Goal: Task Accomplishment & Management: Manage account settings

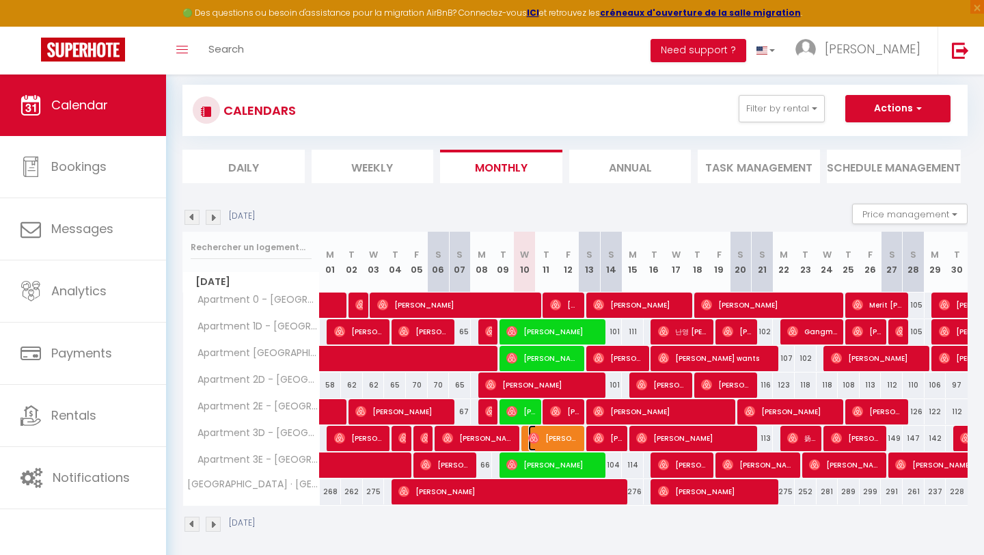
click at [530, 444] on span "[PERSON_NAME]" at bounding box center [553, 438] width 51 height 26
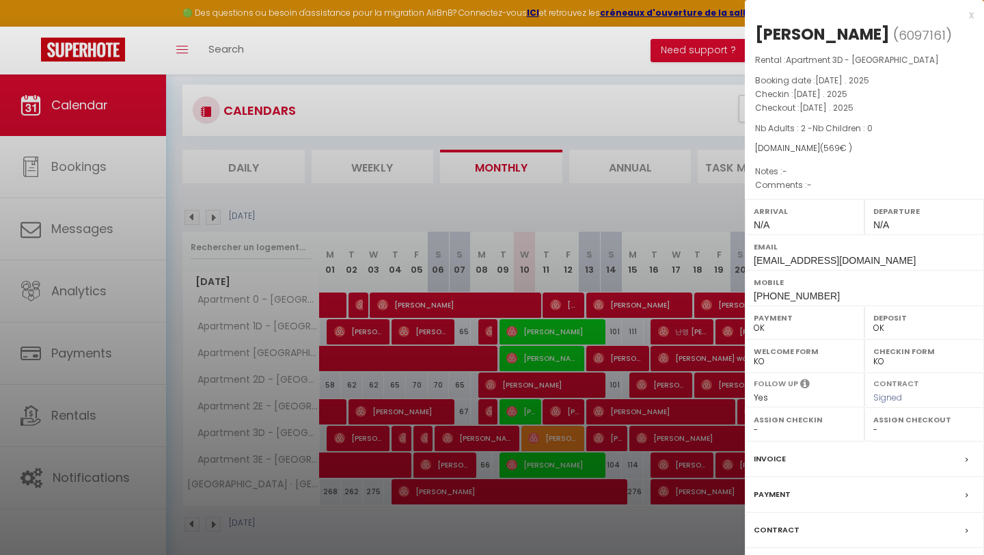
click at [530, 444] on div at bounding box center [492, 277] width 984 height 555
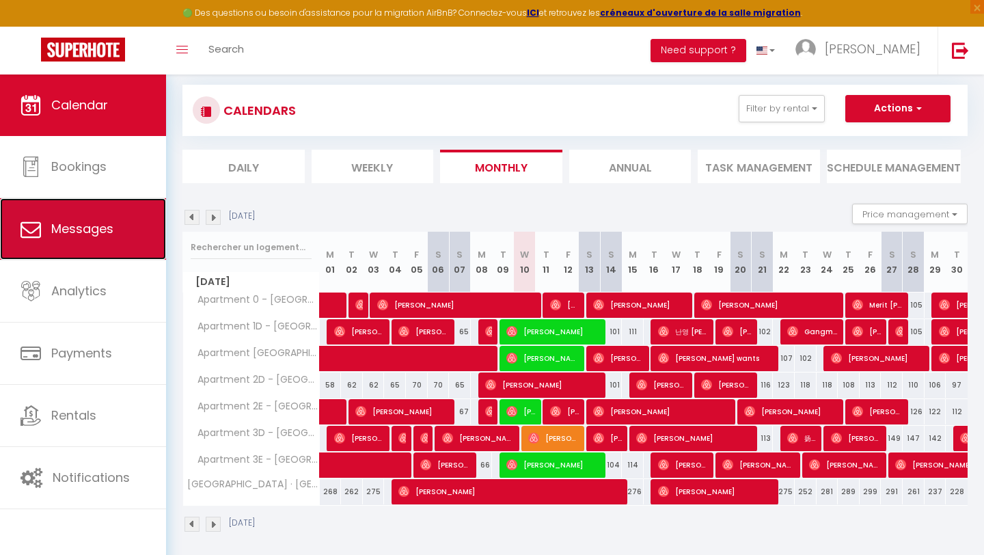
click at [59, 232] on span "Messages" at bounding box center [82, 228] width 62 height 17
select select "message"
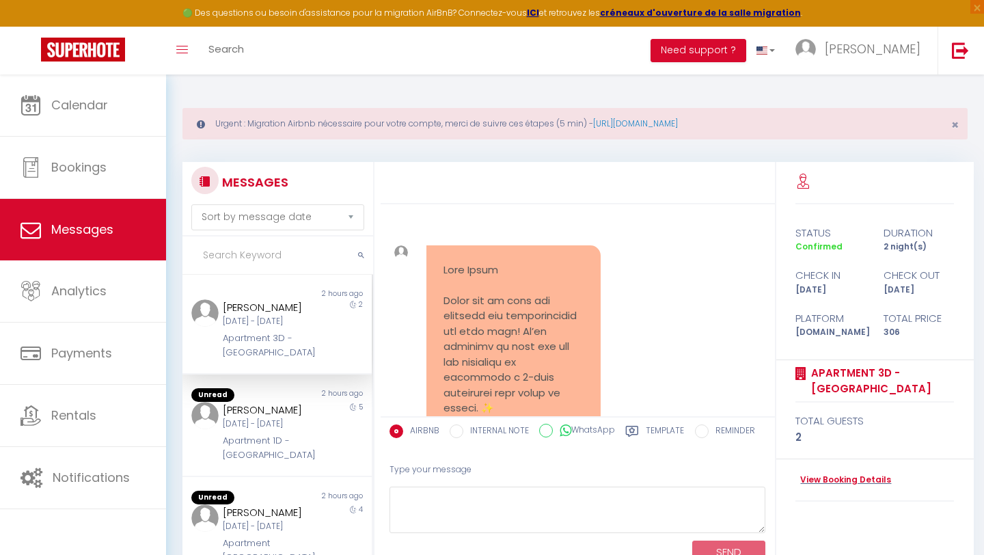
scroll to position [2443, 0]
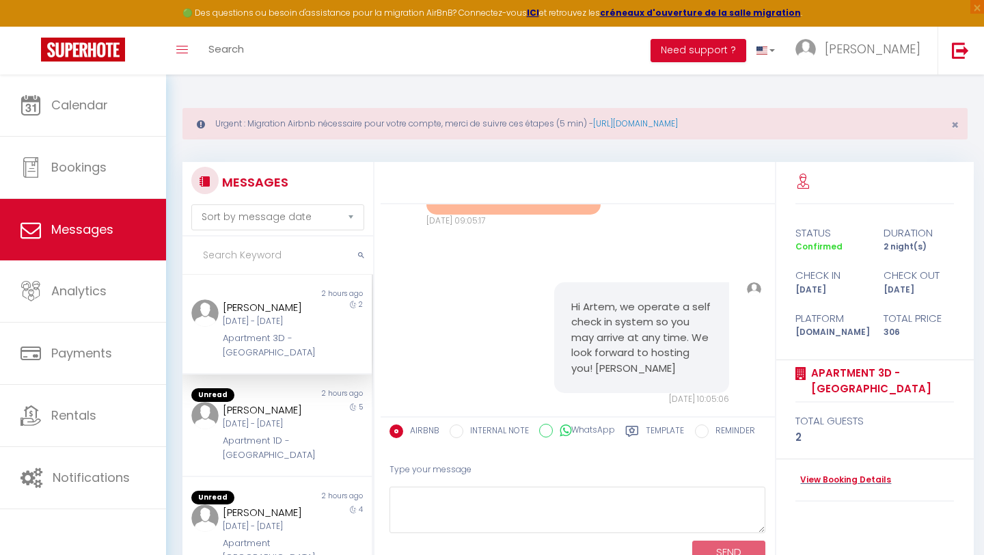
click at [258, 264] on input "text" at bounding box center [277, 255] width 191 height 38
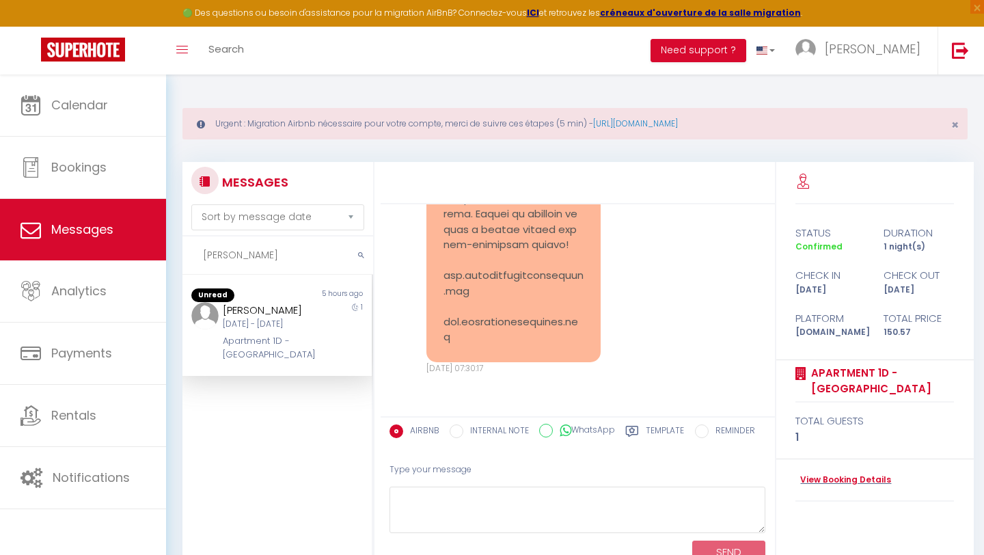
scroll to position [2263, 0]
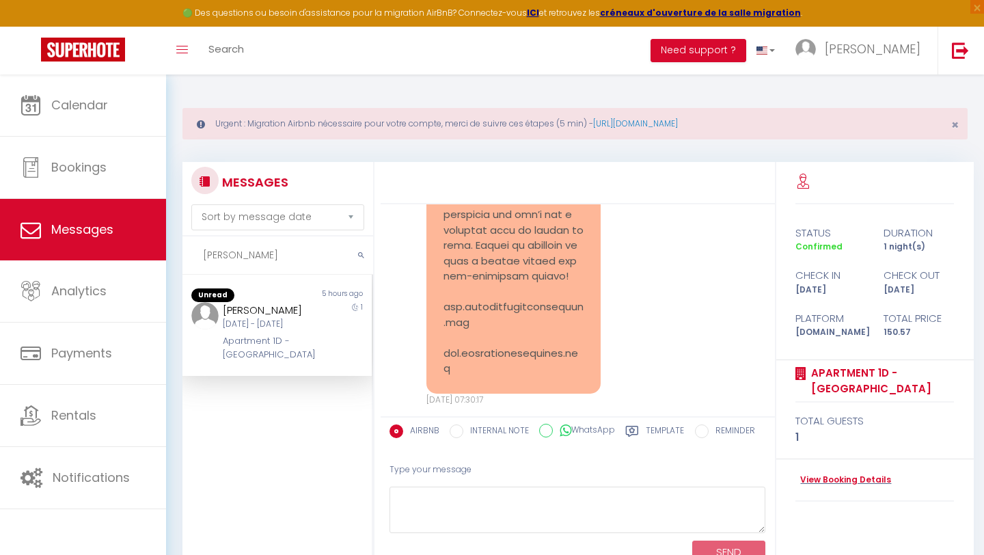
type input "[PERSON_NAME]"
click at [267, 331] on div "[DATE] - [DATE]" at bounding box center [269, 324] width 92 height 13
click at [846, 484] on link "View Booking Details" at bounding box center [843, 480] width 96 height 13
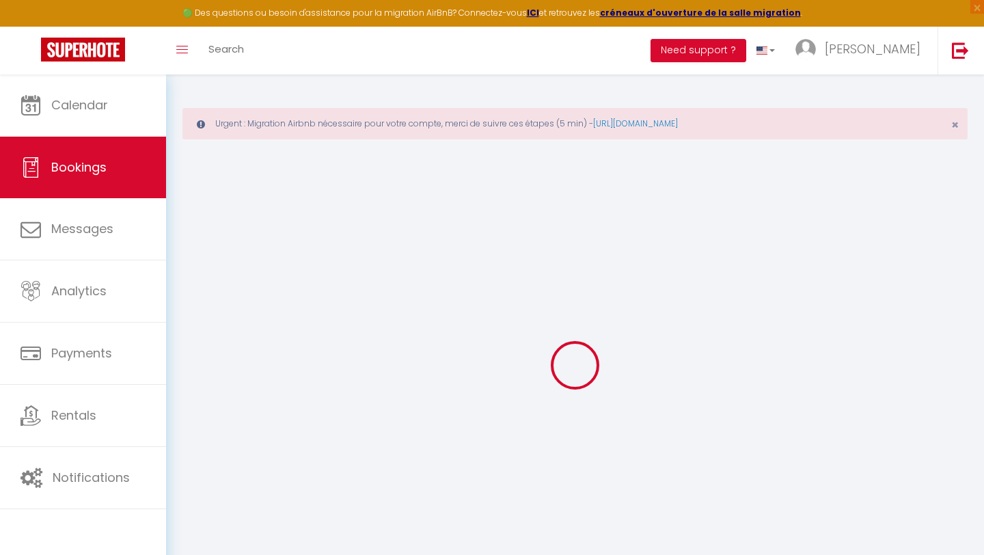
type input "Jeffrey"
type input "You"
type input "kqzwvxyd7xkuzk4kkyfqc8meyyi4@reply.superhote.com"
type input "+18324232993"
select select
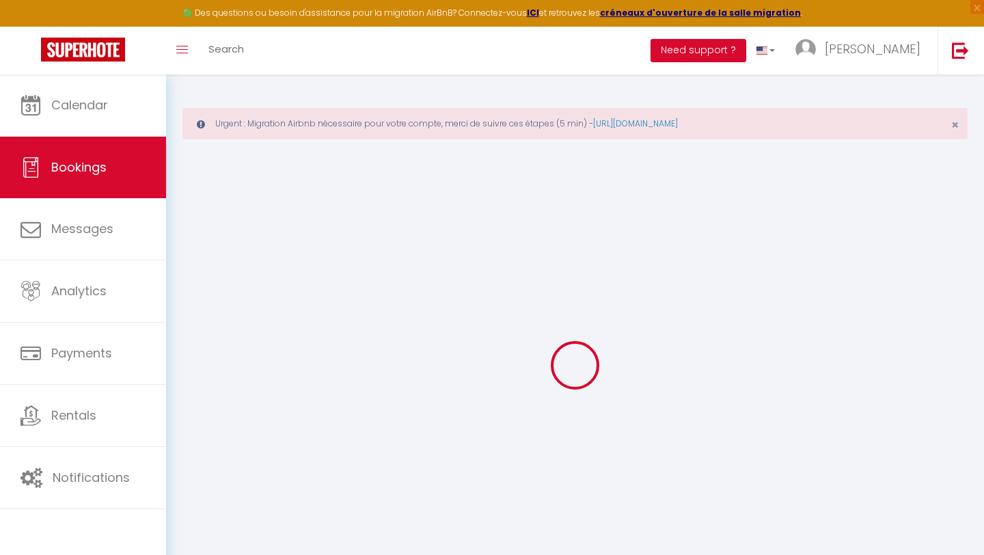
type input "26.39"
select select "60313"
select select "1"
select select
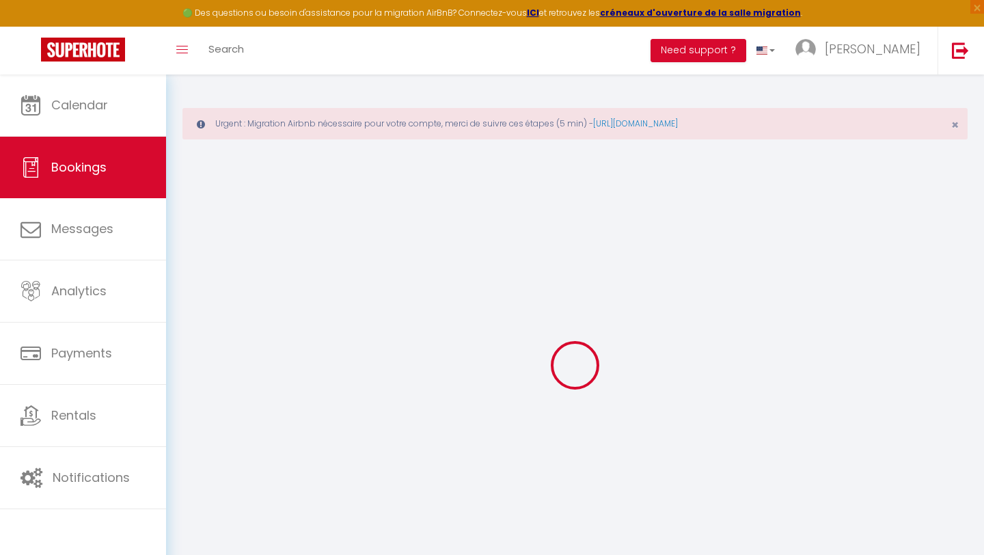
type input "1"
select select "12"
select select
type input "96.57"
checkbox input "false"
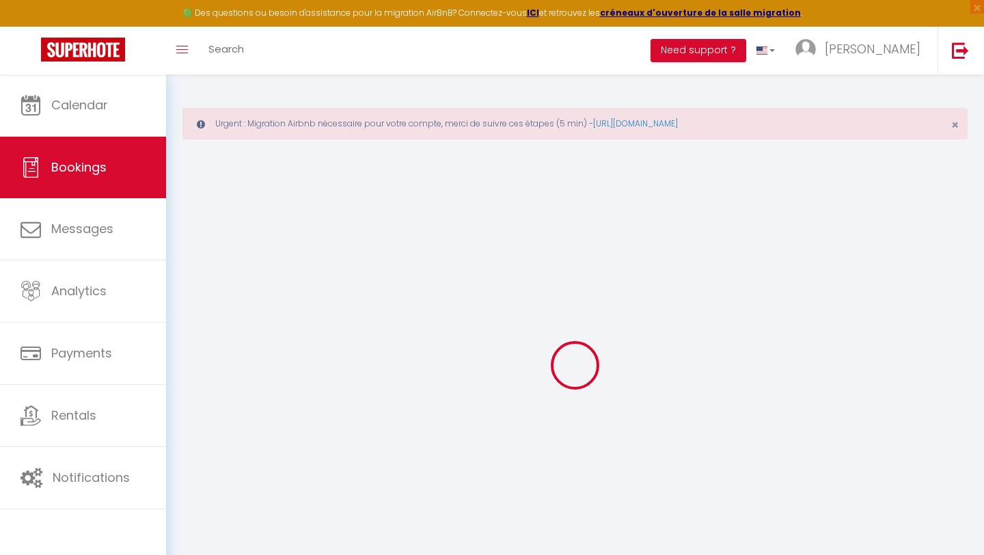
type input "0"
select select "1"
type input "0"
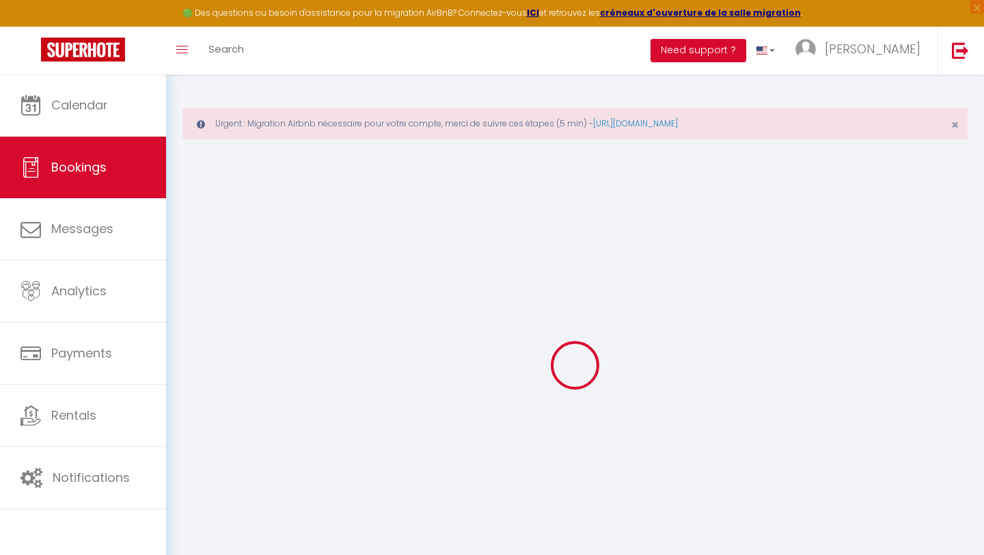
select select
select select "15"
checkbox input "false"
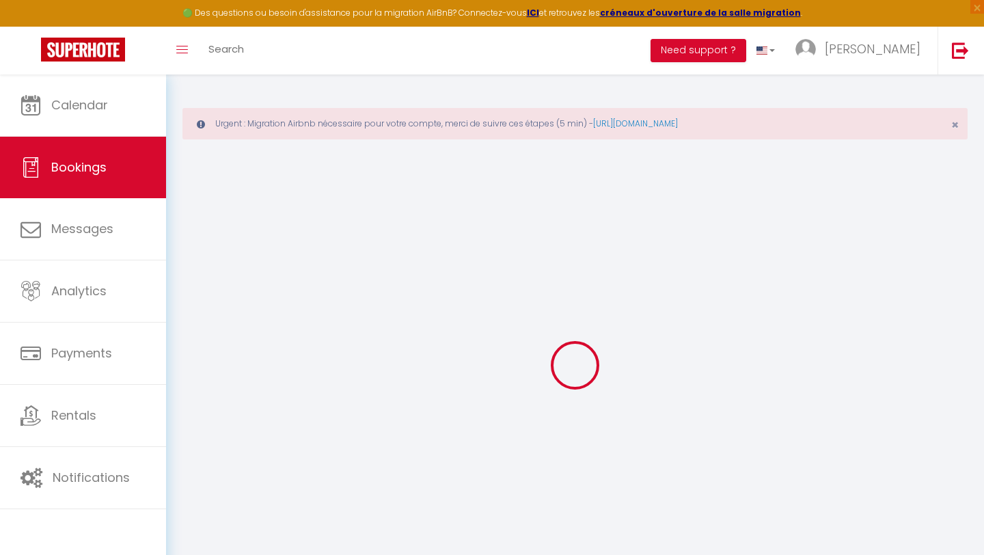
select select
checkbox input "false"
select select
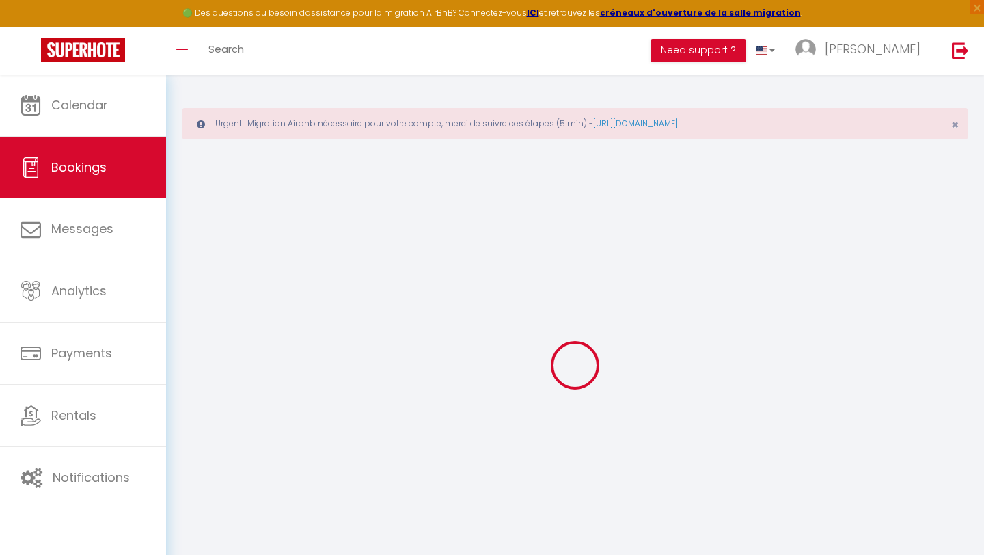
select select
checkbox input "false"
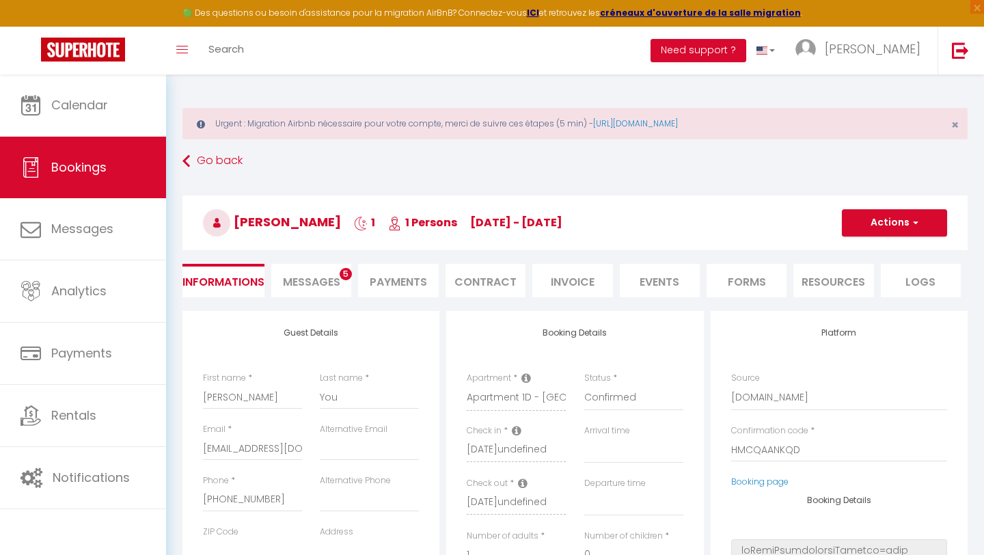
select select
type input "50"
type input "4"
select select
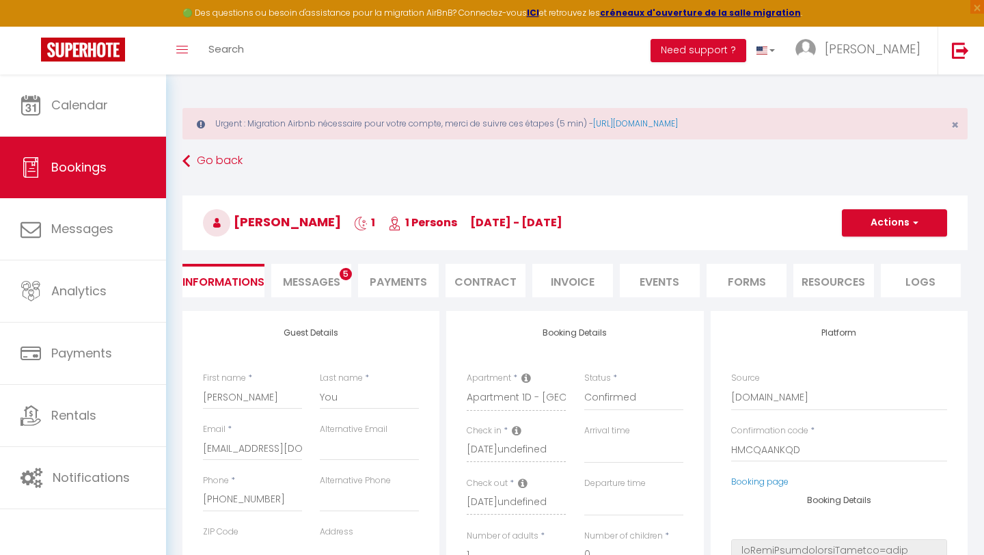
checkbox input "false"
select select
checkbox input "false"
select select
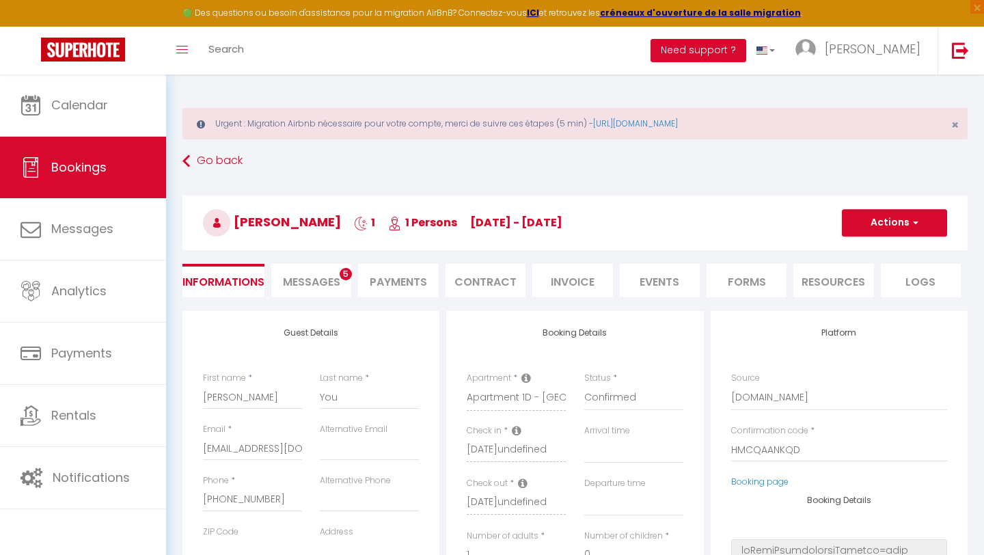
click at [487, 288] on li "Contract" at bounding box center [486, 280] width 80 height 33
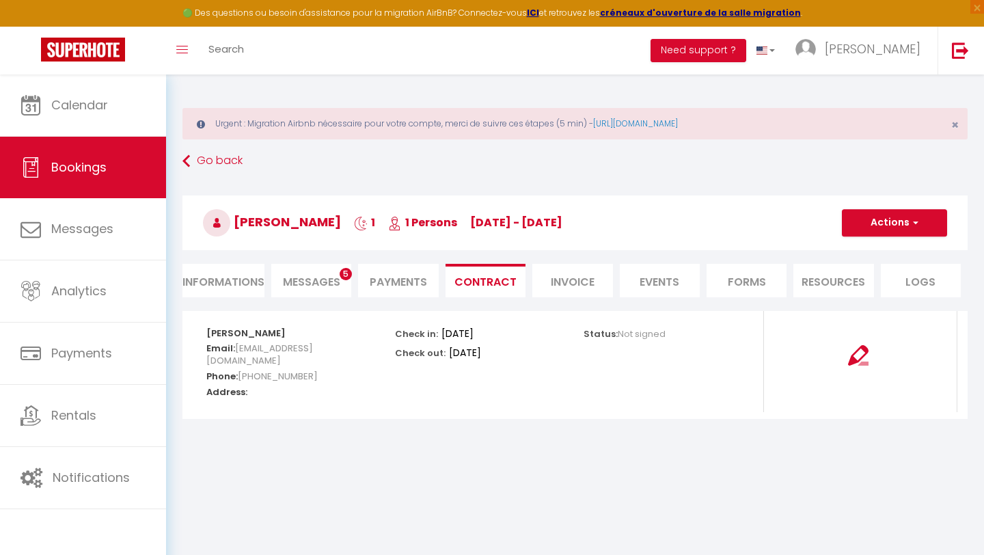
click at [326, 280] on span "Messages" at bounding box center [311, 282] width 57 height 16
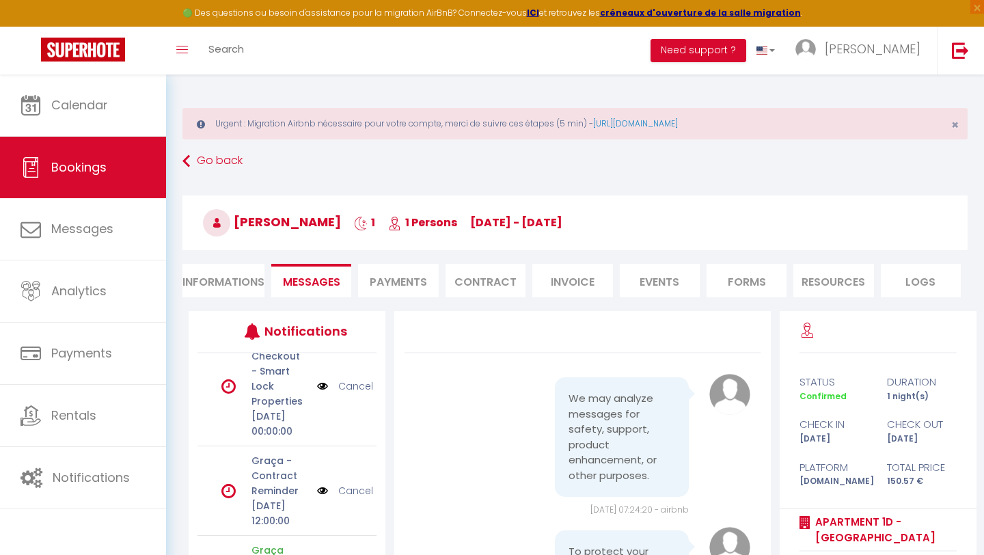
scroll to position [194, 0]
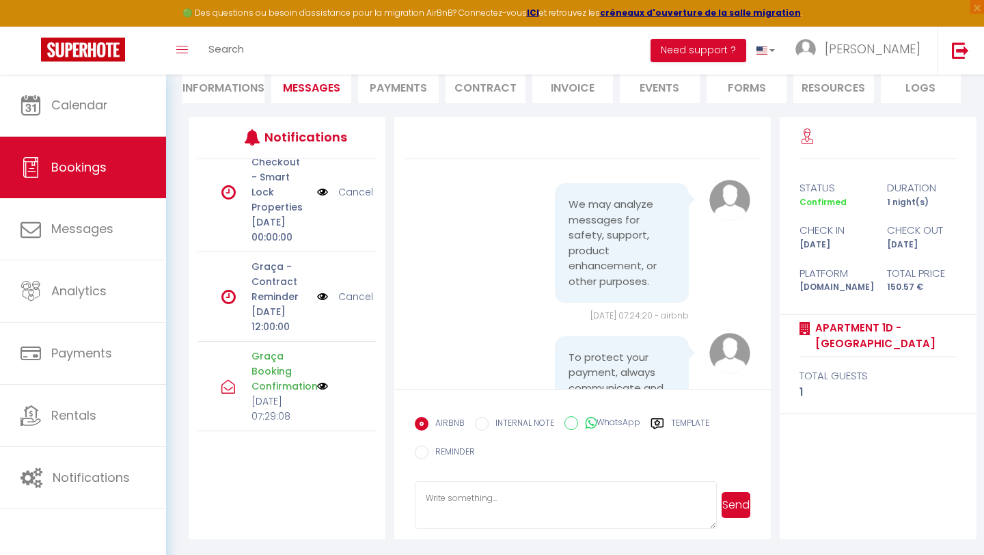
click at [318, 381] on img at bounding box center [322, 386] width 11 height 11
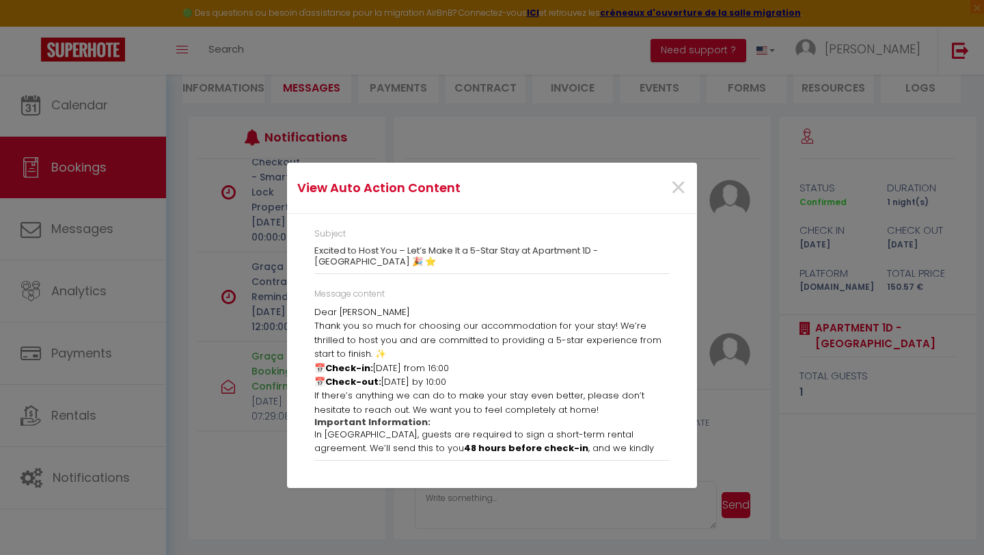
click at [312, 310] on div "Message content Dear Jeffrey Thank you so much for choosing our accommodation f…" at bounding box center [491, 381] width 373 height 187
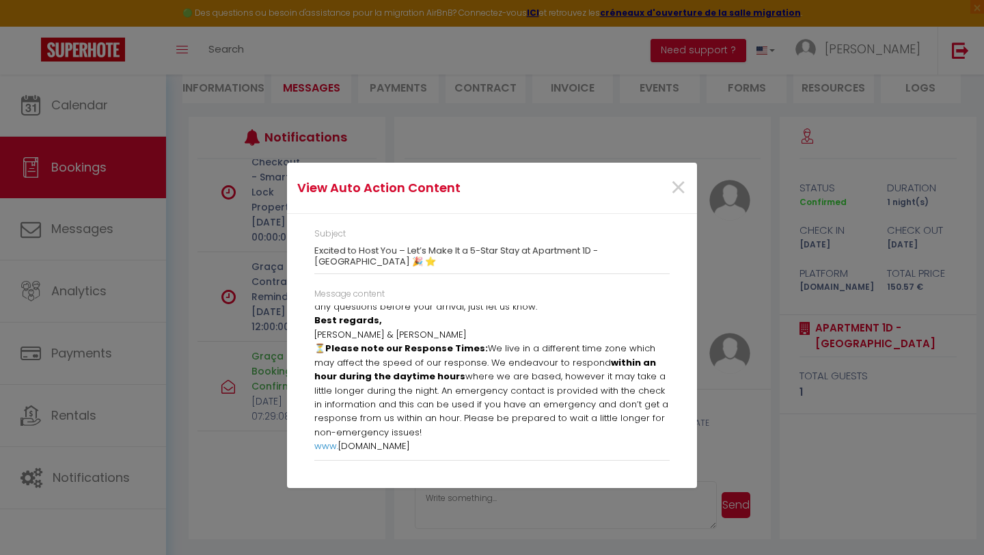
scroll to position [212, 0]
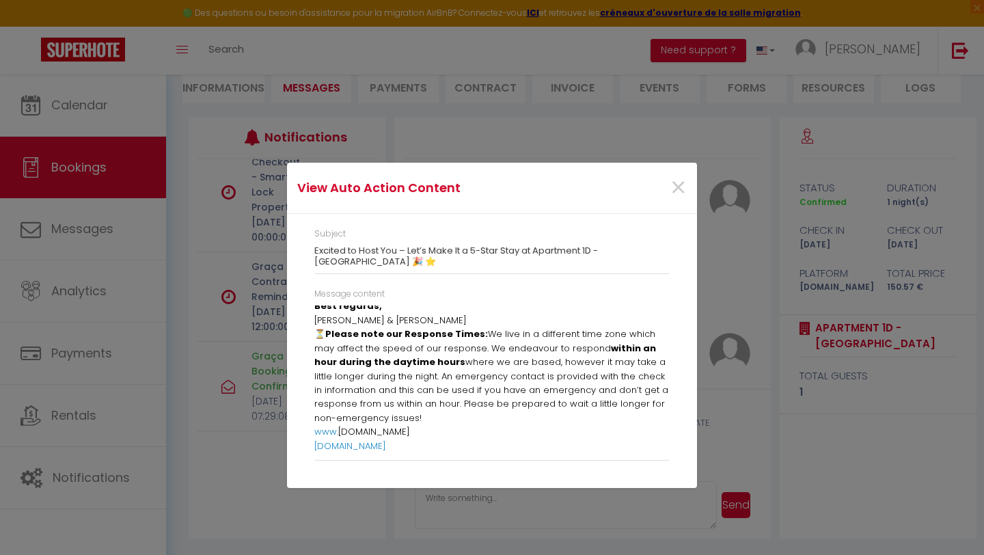
drag, startPoint x: 316, startPoint y: 311, endPoint x: 590, endPoint y: 487, distance: 326.4
click at [590, 487] on div "Subject Excited to Host You – Let’s Make It a 5-Star Stay at Apartment 1D - Rua…" at bounding box center [492, 351] width 410 height 274
copy div "Dear Jeffrey Thank you so much for choosing our accommodation for your stay! We…"
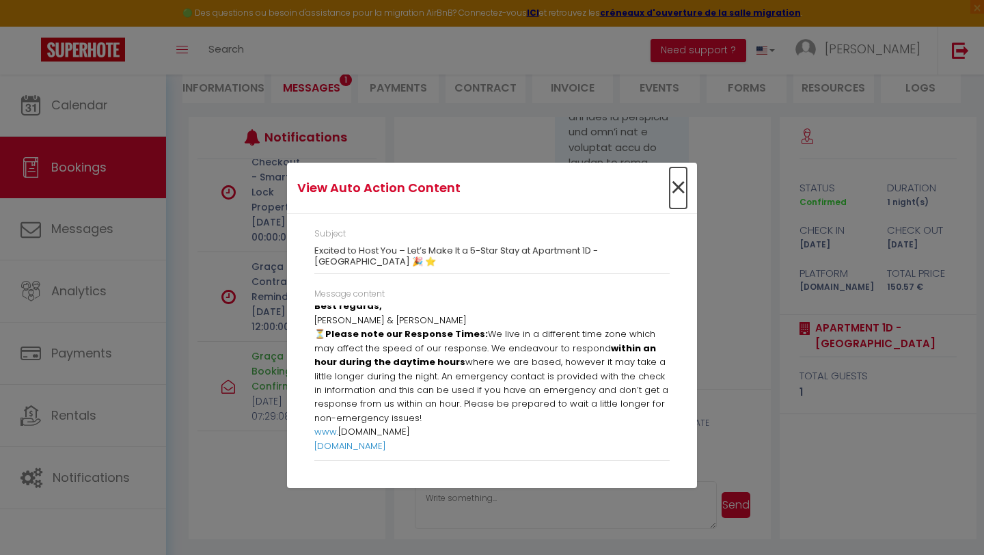
click at [685, 189] on span "×" at bounding box center [678, 187] width 17 height 41
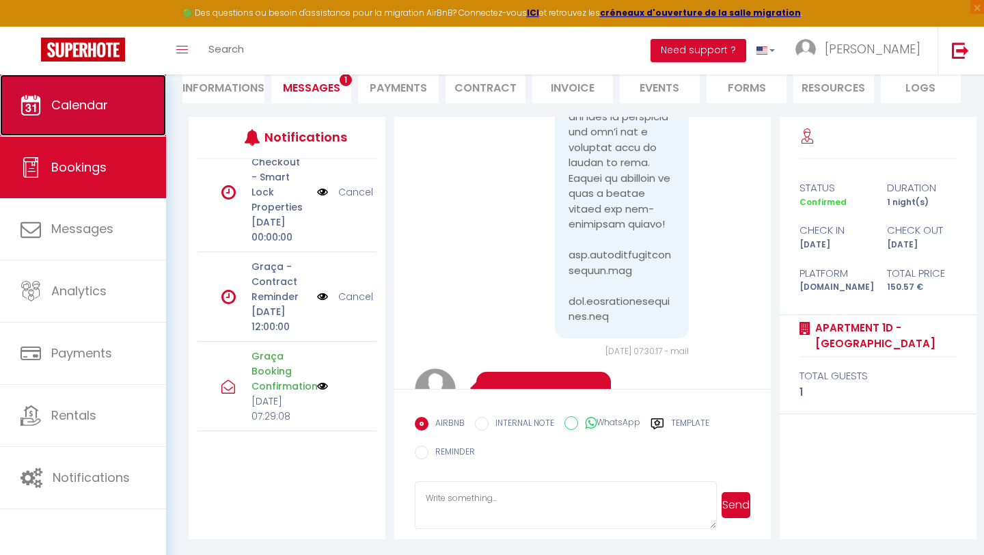
click at [147, 118] on link "Calendar" at bounding box center [83, 105] width 166 height 62
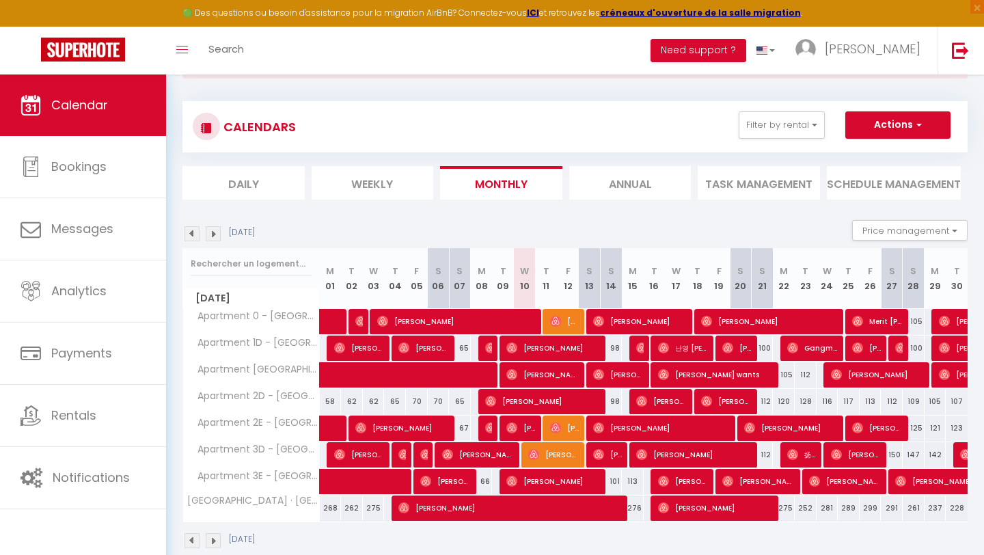
scroll to position [84, 0]
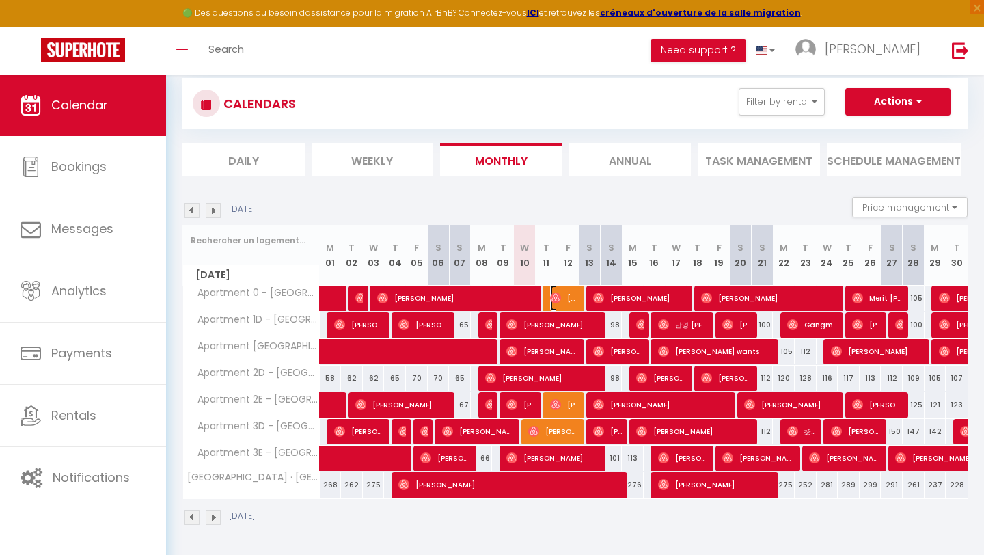
click at [553, 303] on span "[DATE][PERSON_NAME]" at bounding box center [564, 298] width 29 height 26
select select "OK"
select select "0"
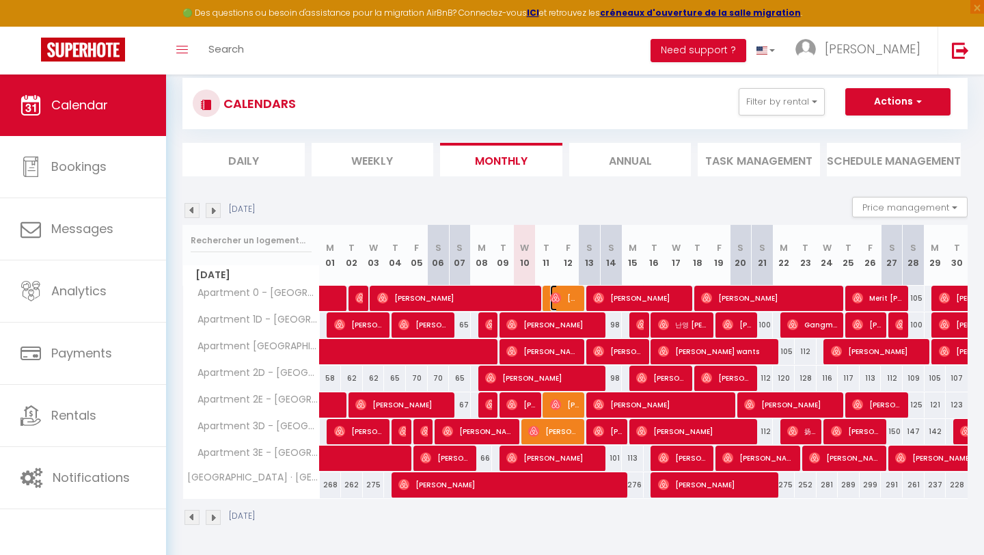
select select "1"
select select
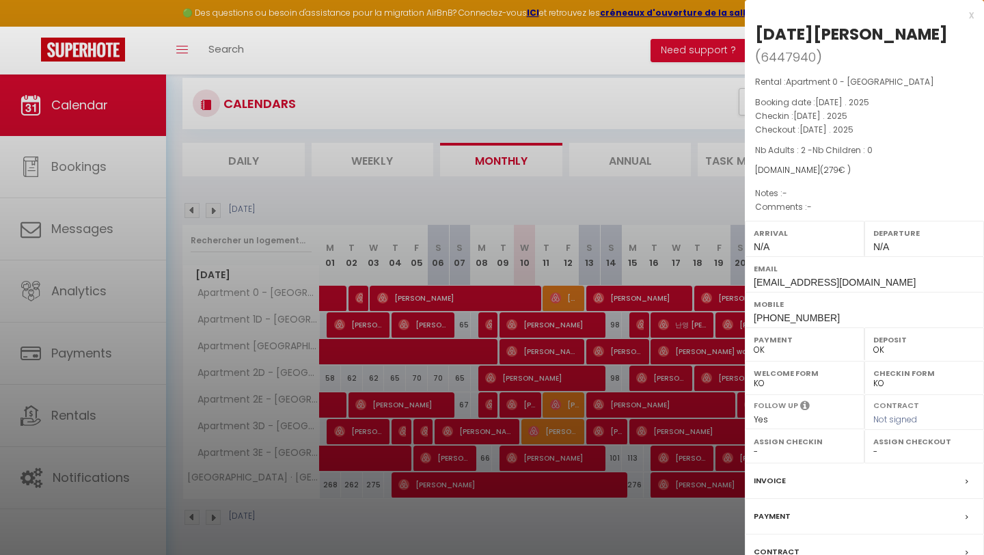
click at [781, 545] on label "Contract" at bounding box center [777, 552] width 46 height 14
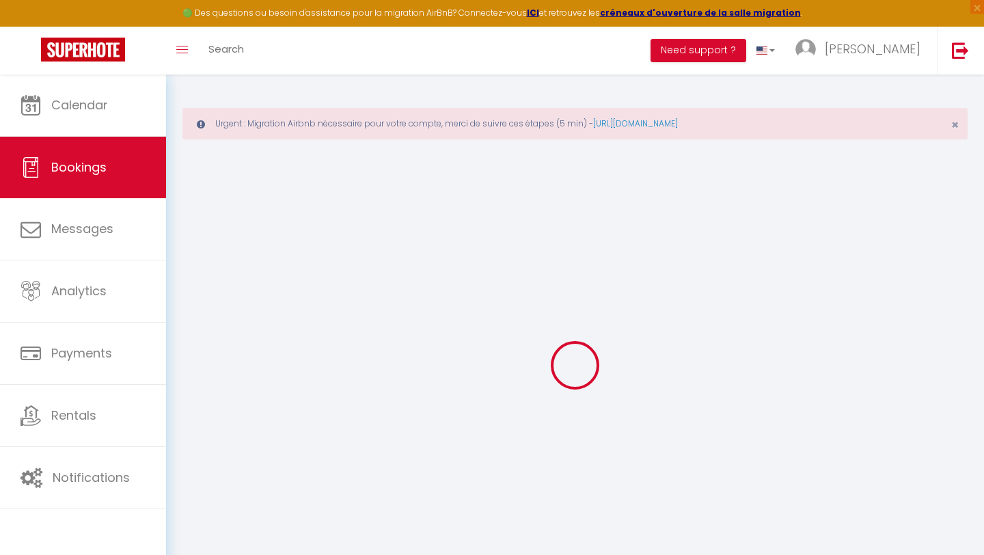
select select
checkbox input "false"
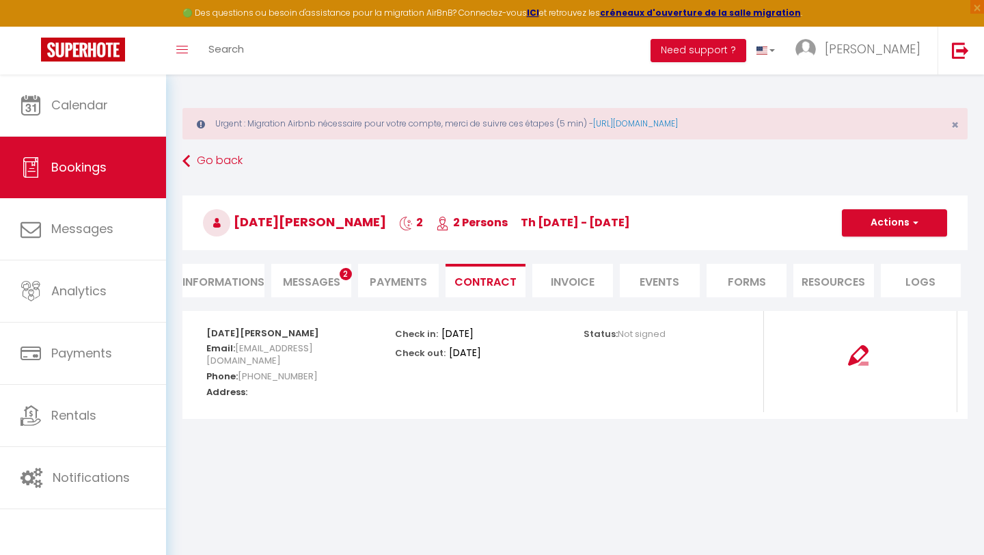
click at [289, 276] on span "Messages" at bounding box center [311, 282] width 57 height 16
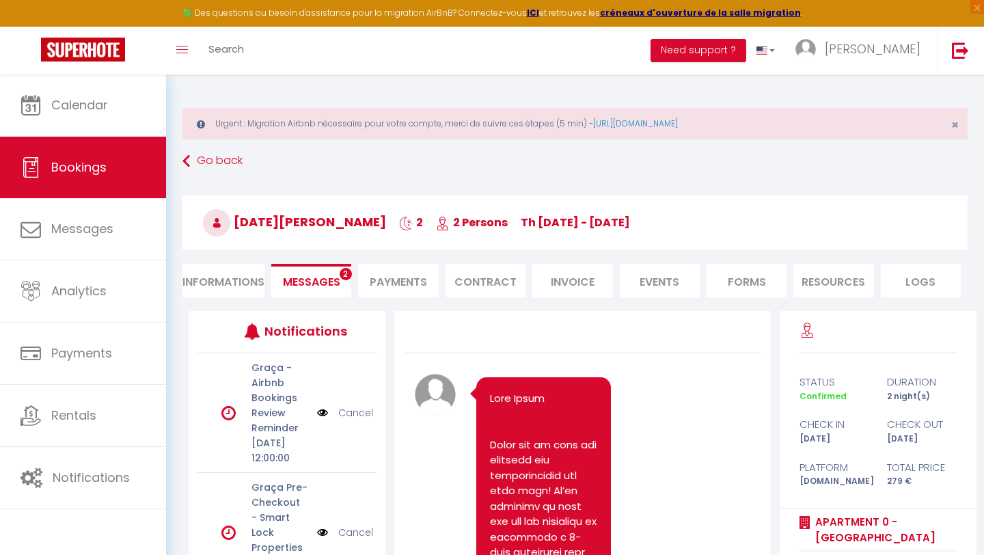
scroll to position [386, 0]
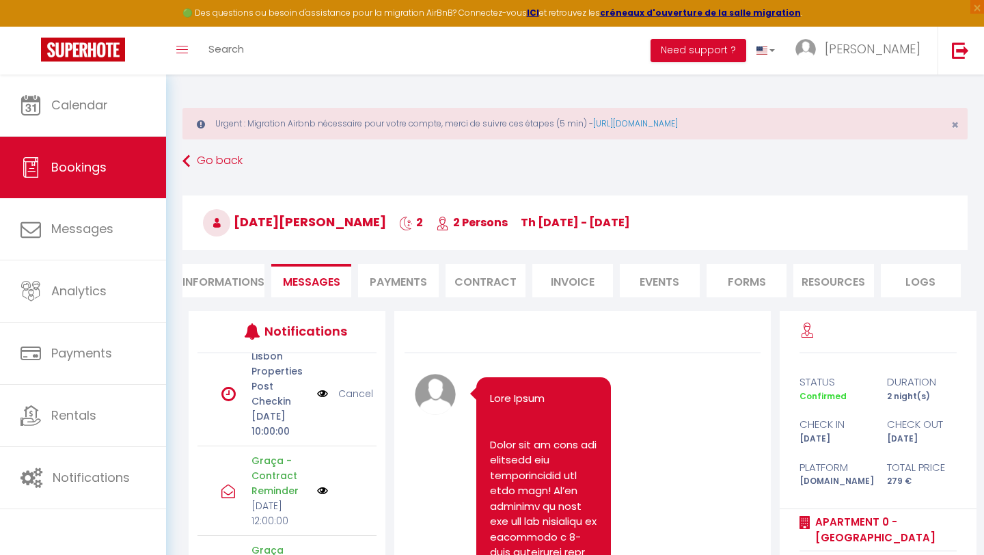
click at [326, 485] on img at bounding box center [322, 490] width 11 height 11
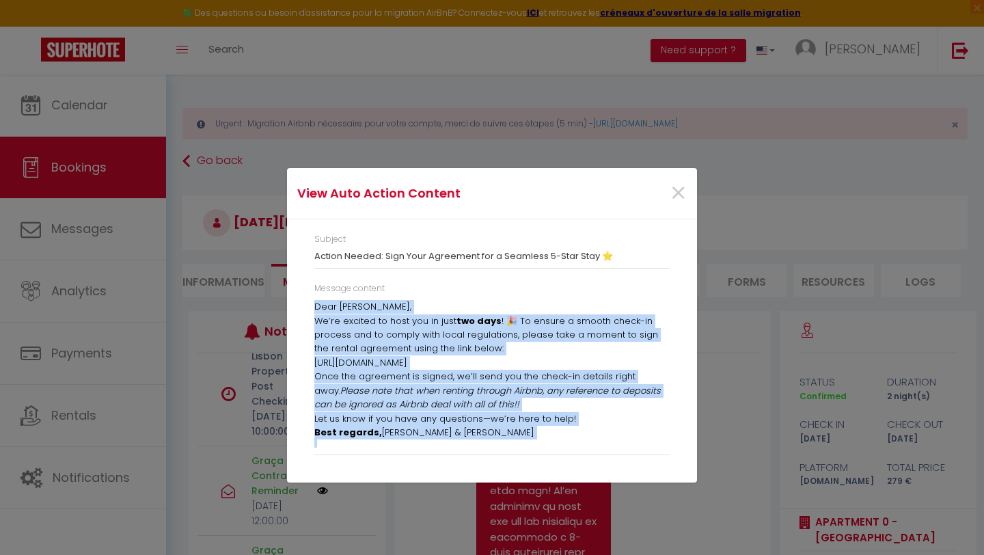
scroll to position [5, 0]
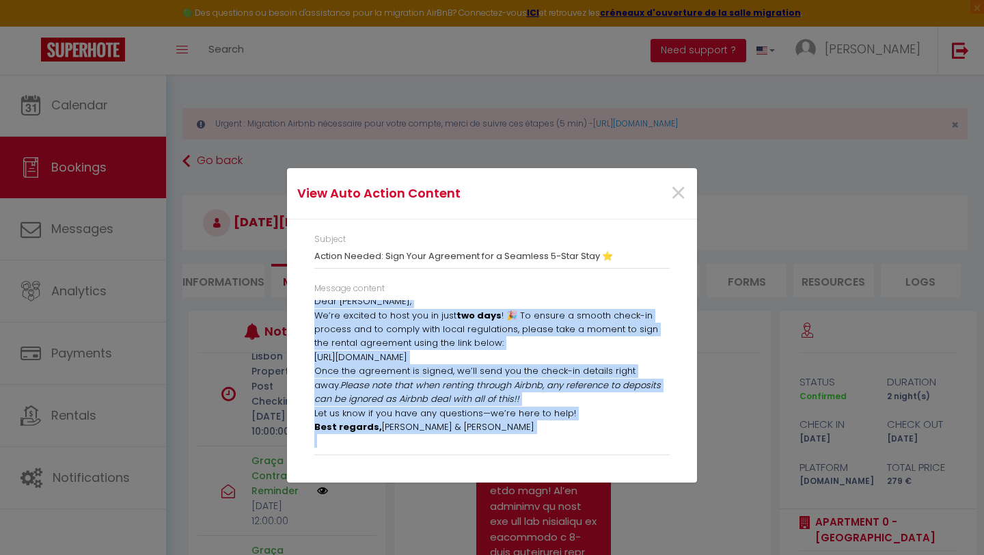
drag, startPoint x: 314, startPoint y: 306, endPoint x: 483, endPoint y: 480, distance: 242.6
click at [483, 480] on div "Subject Action Needed: Sign Your Agreement for a Seamless 5-Star Stay ⭐️ Messag…" at bounding box center [492, 350] width 410 height 263
copy div "Dear Lucia, We’re excited to host you in just two days ! 🎉 To ensure a smooth c…"
click at [678, 189] on span "×" at bounding box center [678, 193] width 17 height 41
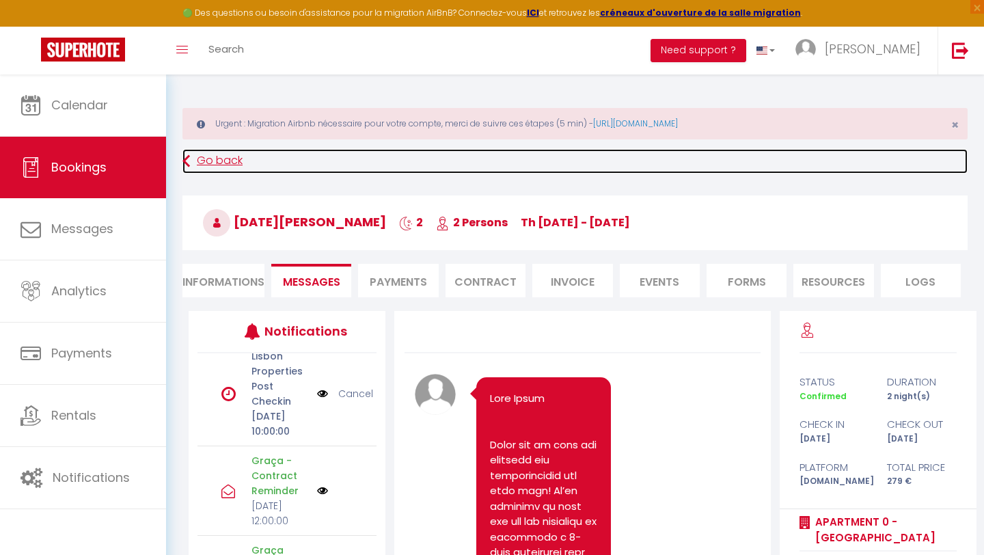
click at [193, 164] on link "Go back" at bounding box center [574, 161] width 785 height 25
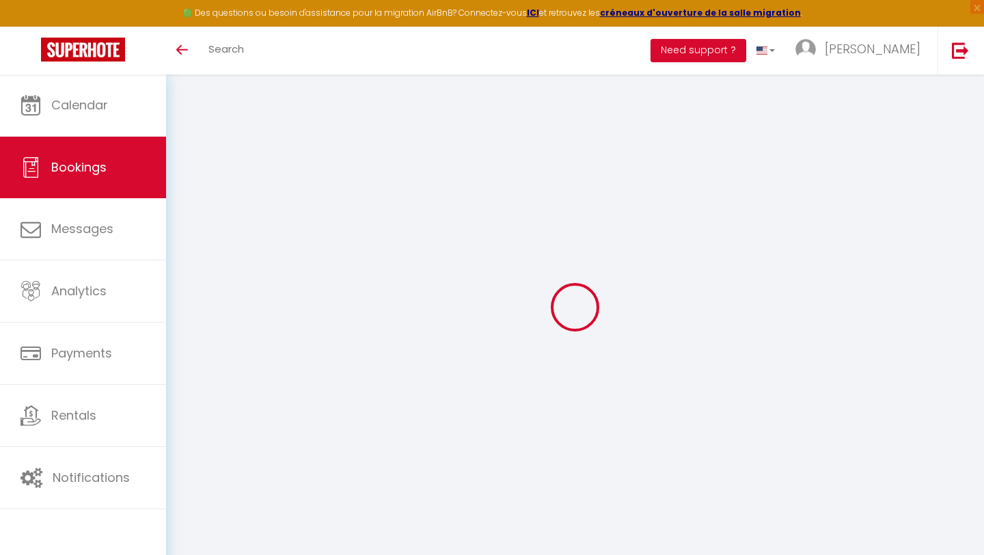
select select
checkbox input "false"
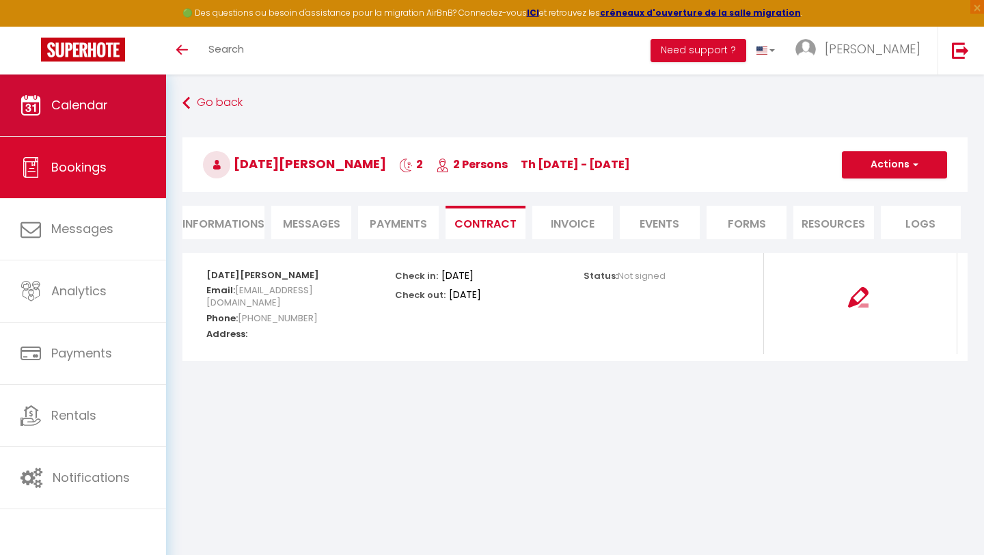
click at [111, 83] on link "Calendar" at bounding box center [83, 105] width 166 height 62
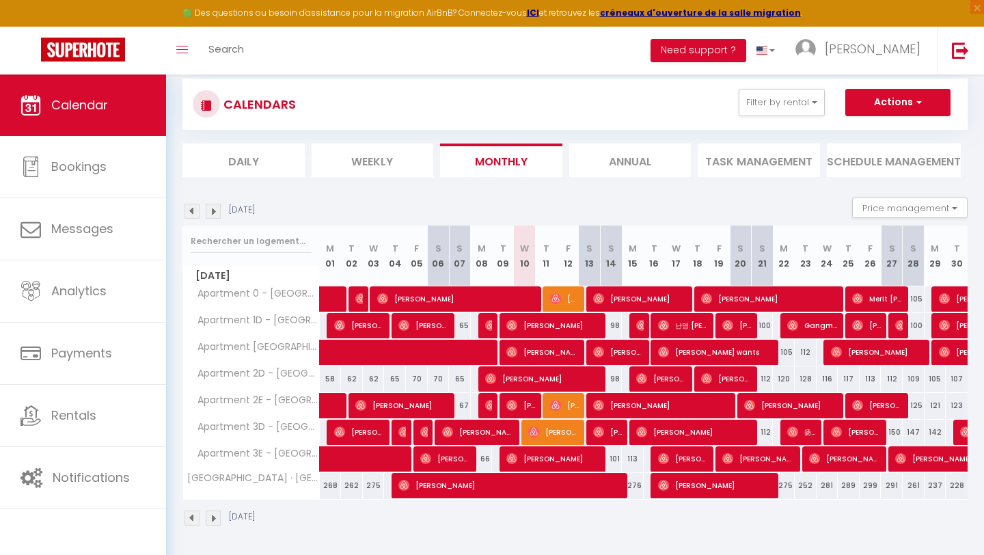
scroll to position [84, 0]
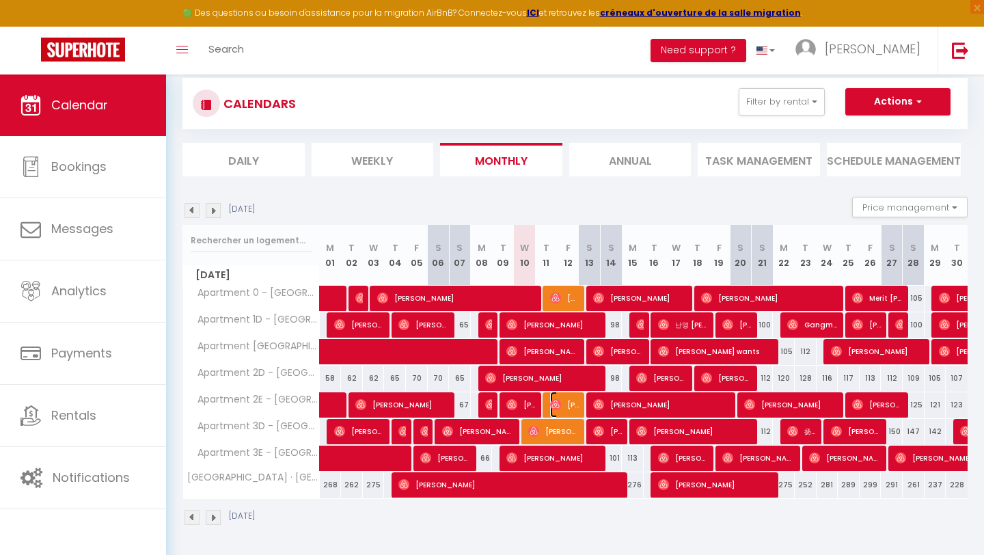
click at [559, 407] on img at bounding box center [555, 404] width 11 height 11
select select "OK"
select select "0"
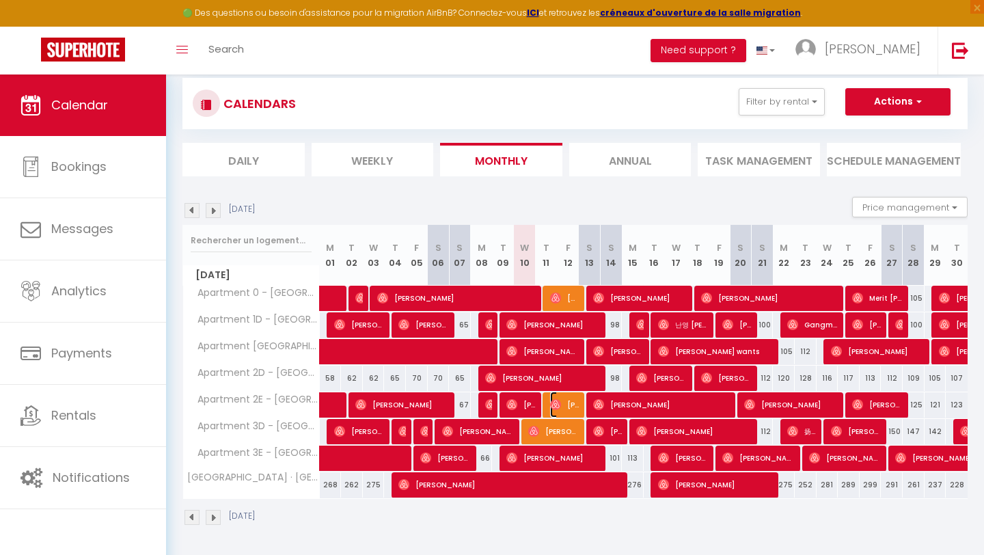
select select "1"
select select
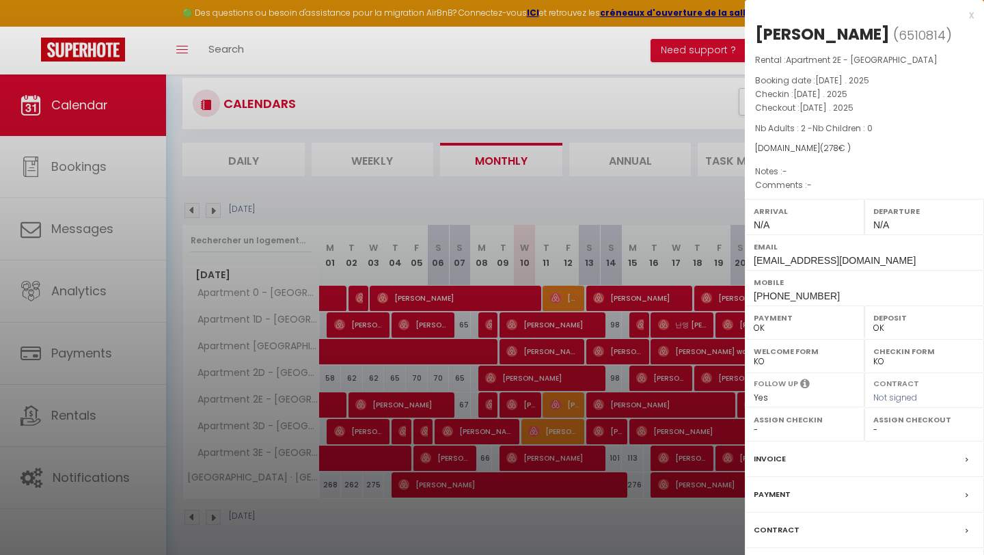
click at [795, 530] on div "Contract" at bounding box center [864, 531] width 239 height 36
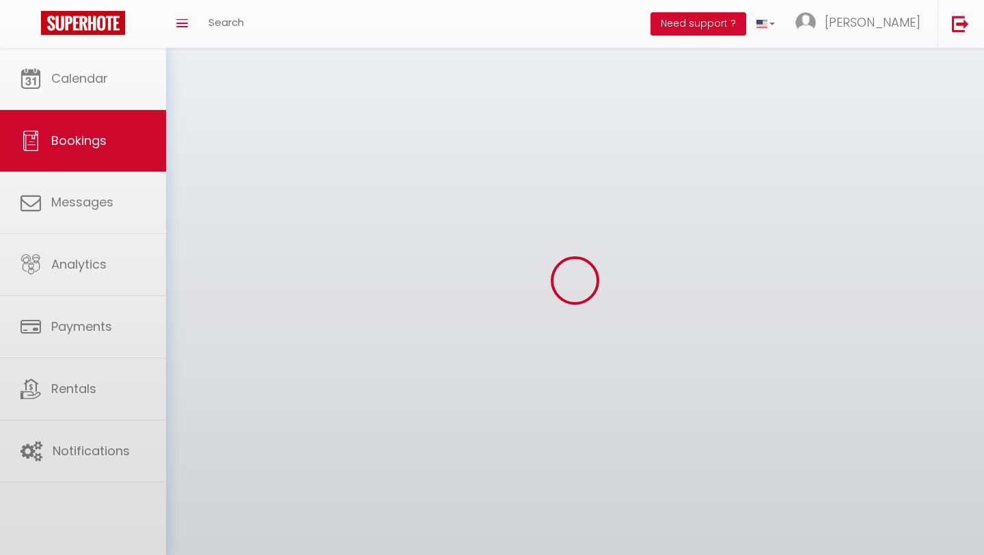
click at [786, 528] on body "× Toggle navigation Toggle Search Toggle menubar Search BUTTON Need support ? […" at bounding box center [492, 325] width 984 height 555
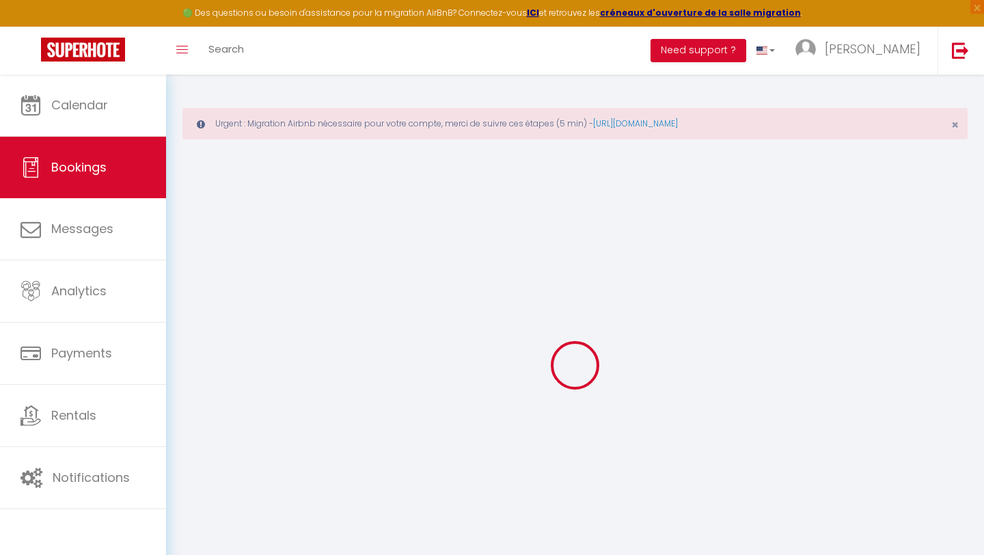
select select
checkbox input "false"
select select
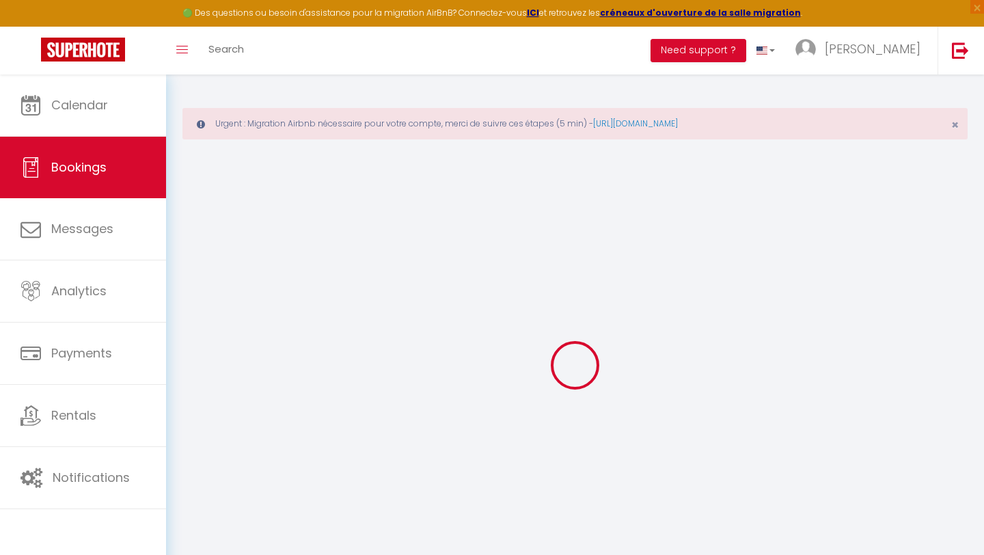
select select
checkbox input "false"
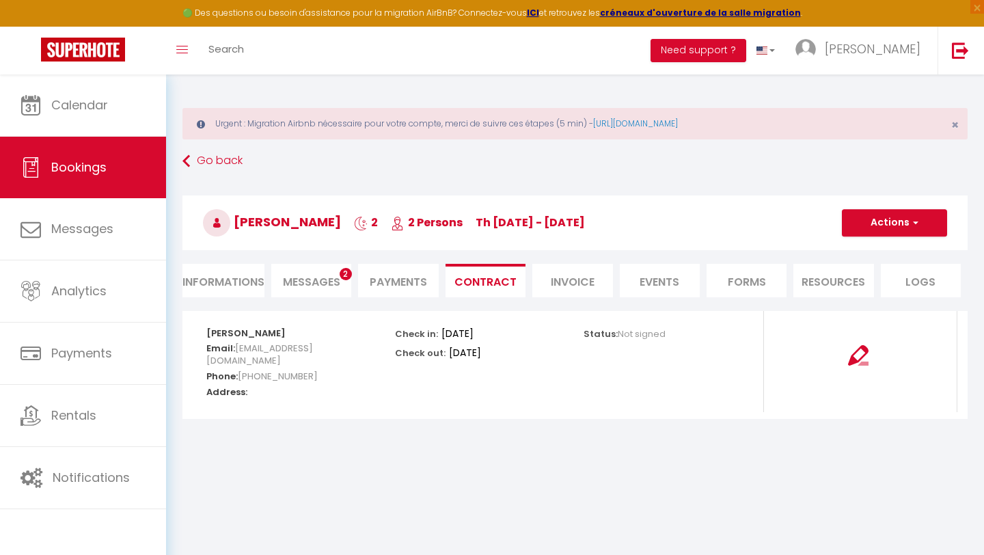
click at [314, 269] on li "Messages 2" at bounding box center [311, 280] width 80 height 33
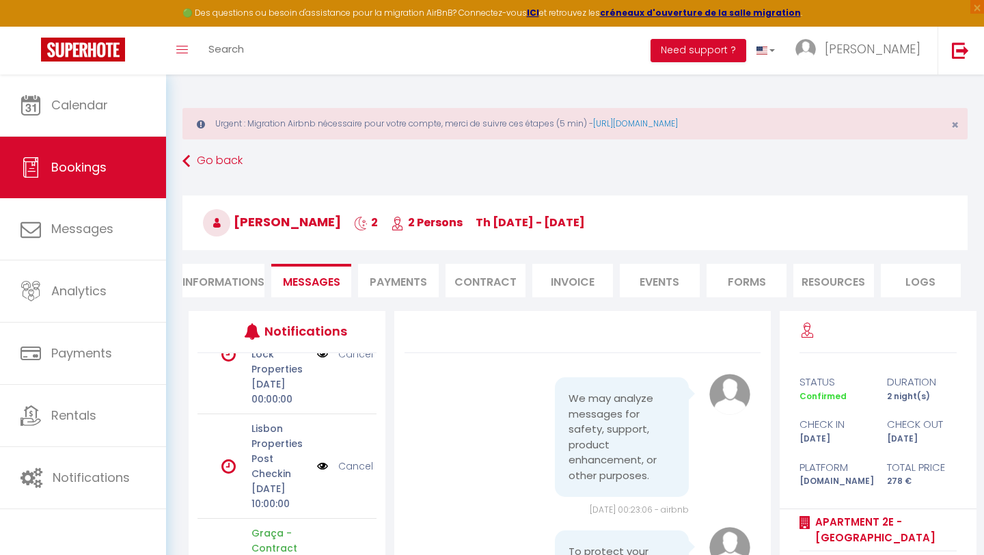
scroll to position [386, 0]
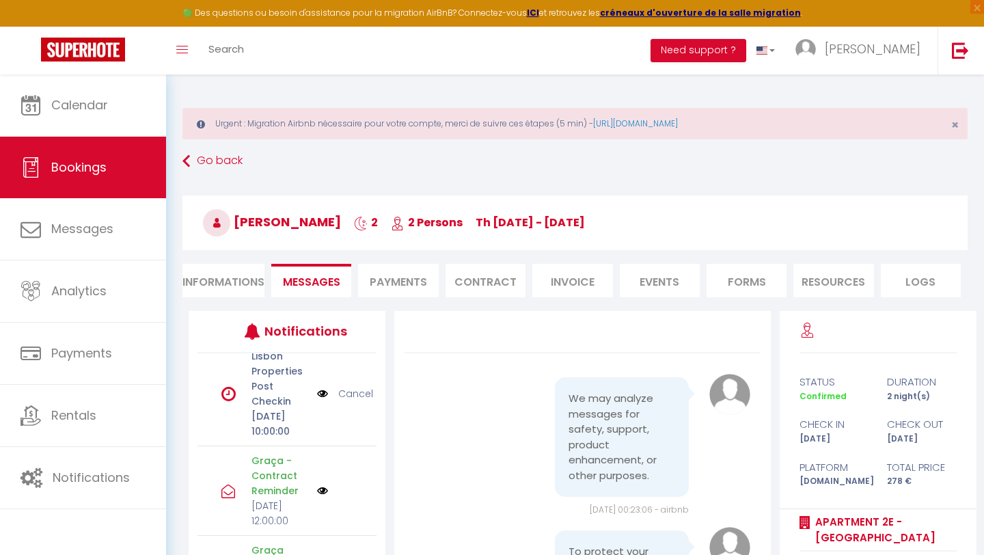
click at [318, 485] on img at bounding box center [322, 490] width 11 height 11
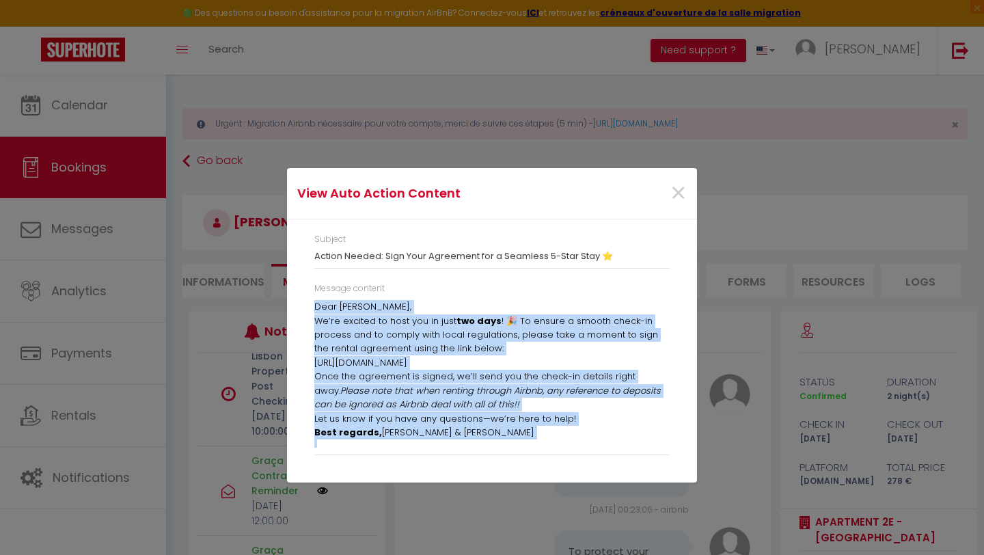
scroll to position [5, 0]
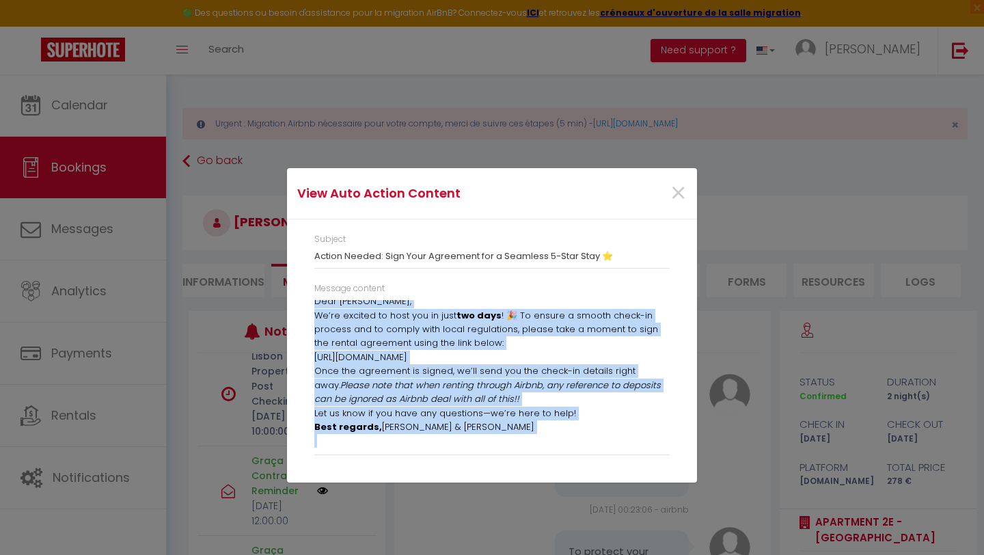
drag, startPoint x: 315, startPoint y: 310, endPoint x: 547, endPoint y: 511, distance: 307.6
click at [547, 511] on div "View Auto Action Content × Subject Action Needed: Sign Your Agreement for a Sea…" at bounding box center [492, 277] width 410 height 555
copy div "Dear [PERSON_NAME], We’re excited to host you in just two days ! 🎉 To ensure a …"
click at [670, 191] on span "×" at bounding box center [678, 193] width 17 height 41
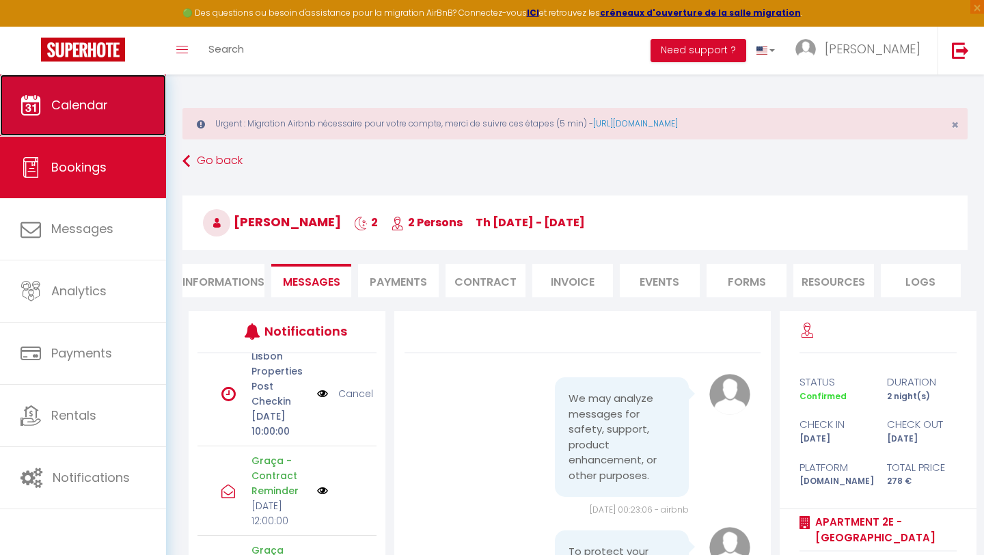
click at [68, 105] on span "Calendar" at bounding box center [79, 104] width 57 height 17
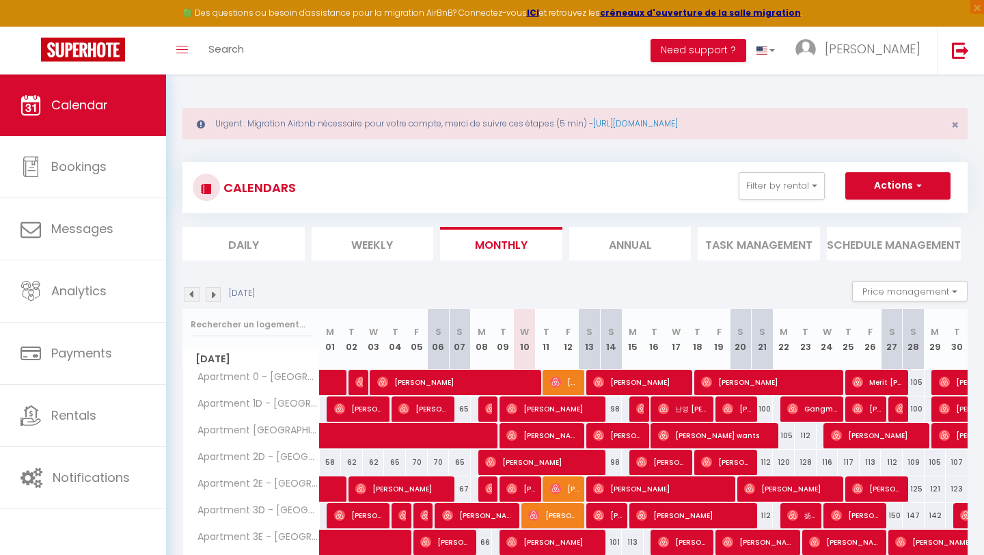
scroll to position [84, 0]
